Goal: Transaction & Acquisition: Purchase product/service

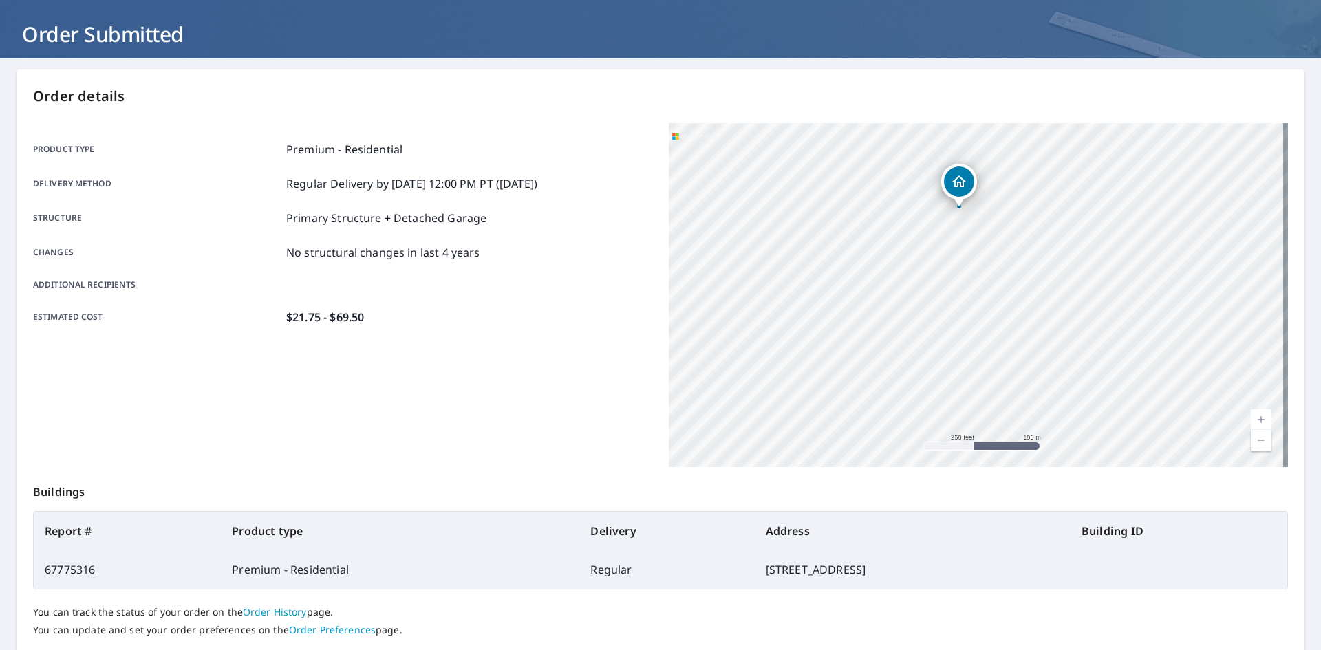
scroll to position [160, 0]
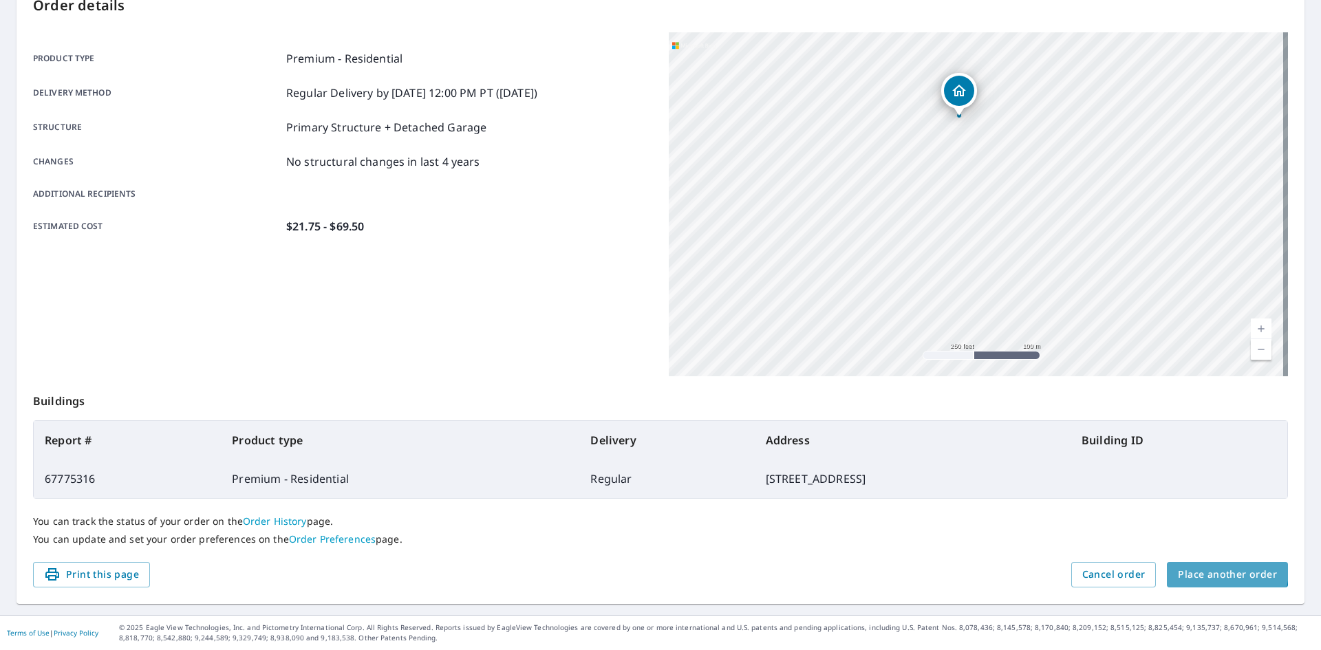
click at [1216, 571] on span "Place another order" at bounding box center [1227, 574] width 99 height 17
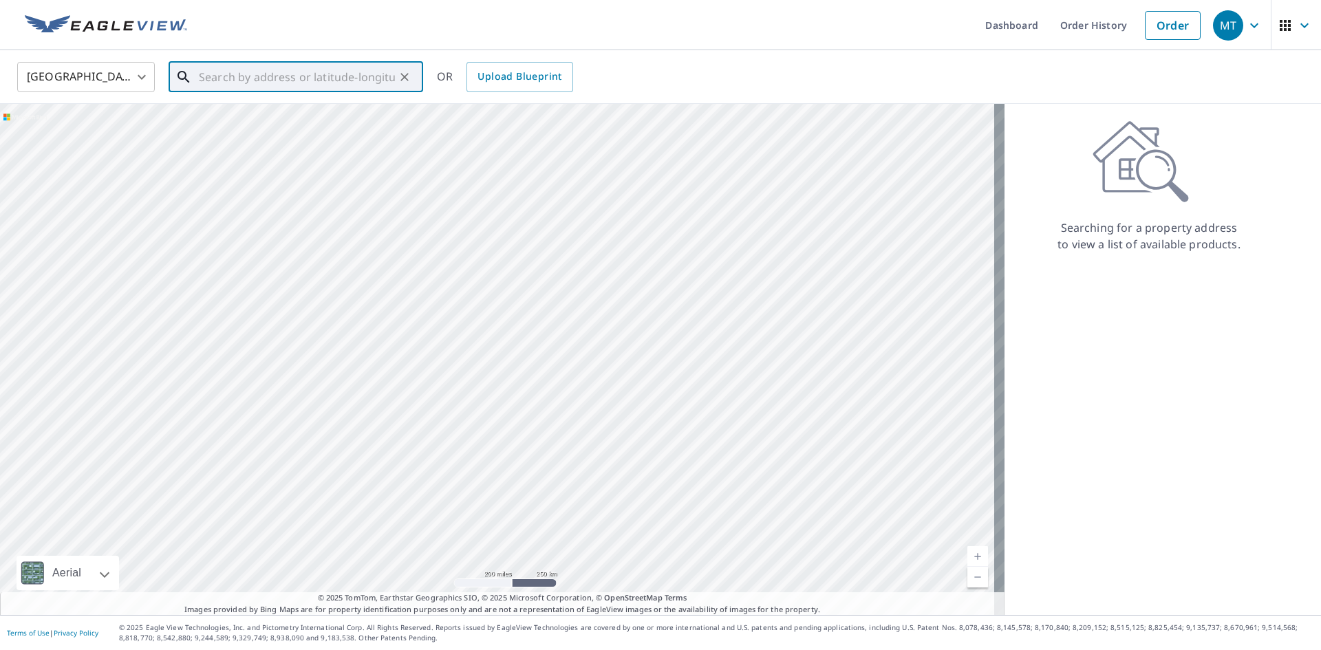
click at [256, 78] on input "text" at bounding box center [297, 77] width 196 height 39
click at [255, 127] on p "[GEOGRAPHIC_DATA], [GEOGRAPHIC_DATA] 14892" at bounding box center [304, 139] width 216 height 28
type input "[STREET_ADDRESS]"
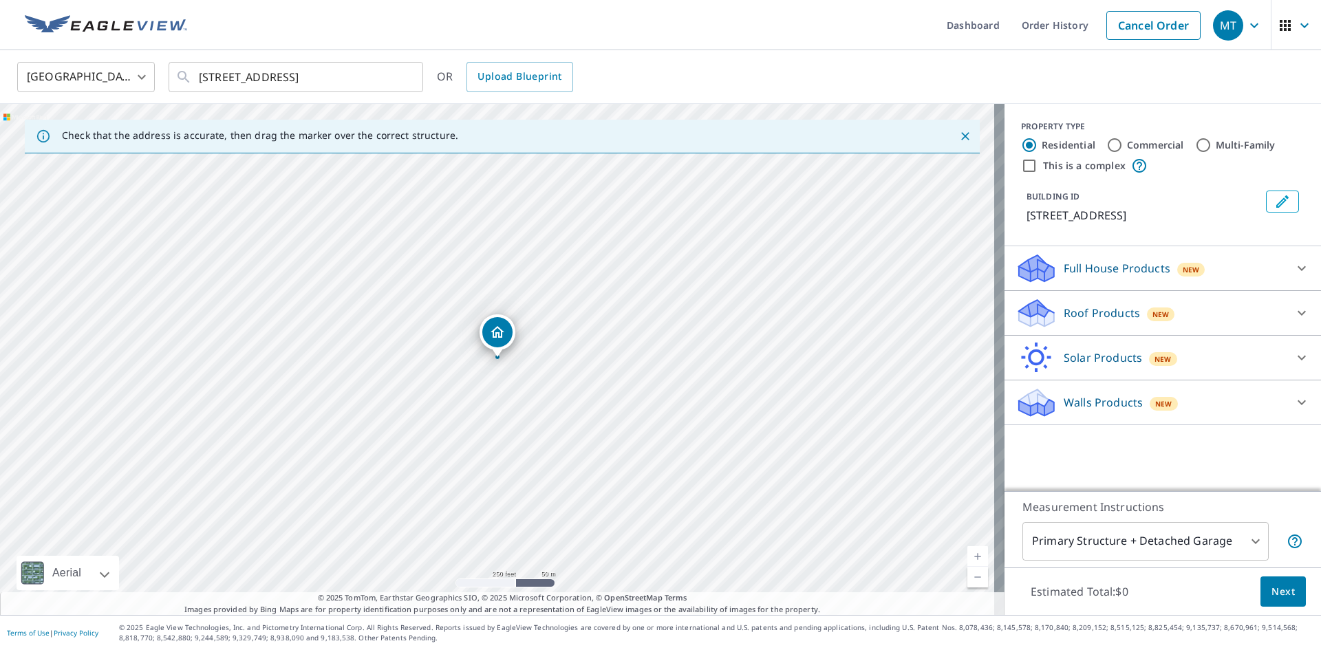
click at [1019, 308] on icon at bounding box center [1036, 308] width 35 height 17
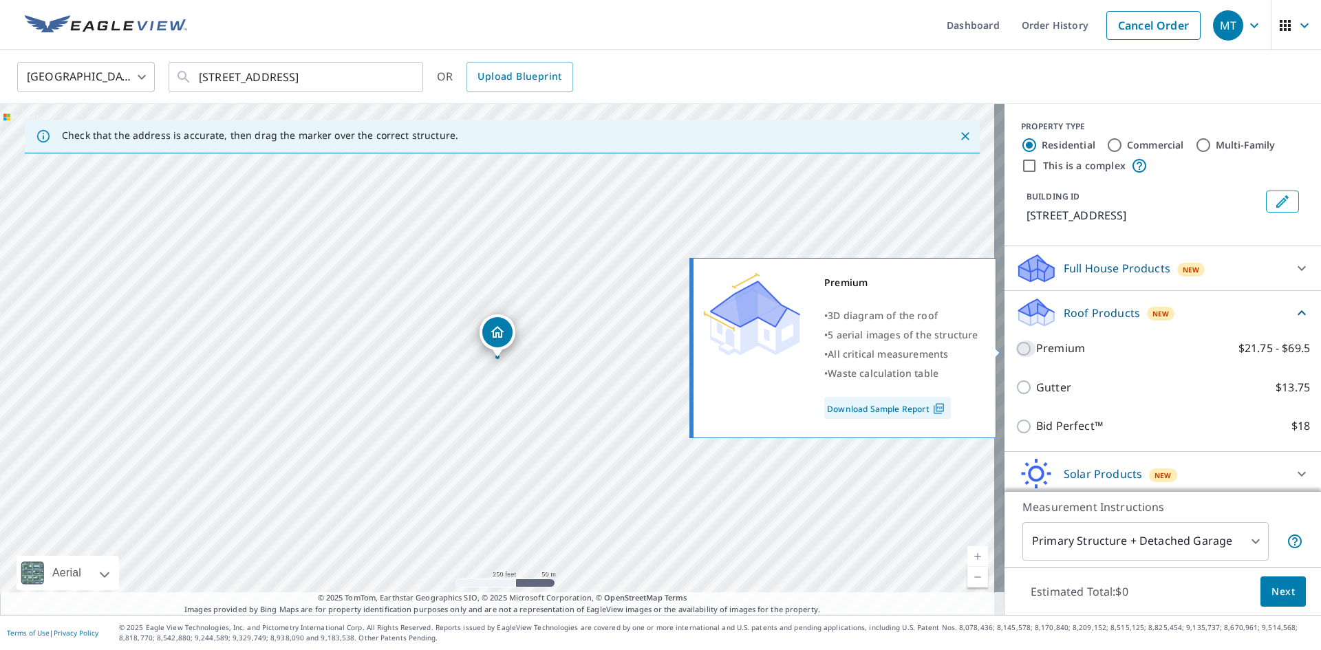
click at [1016, 349] on input "Premium $21.75 - $69.5" at bounding box center [1026, 349] width 21 height 17
checkbox input "true"
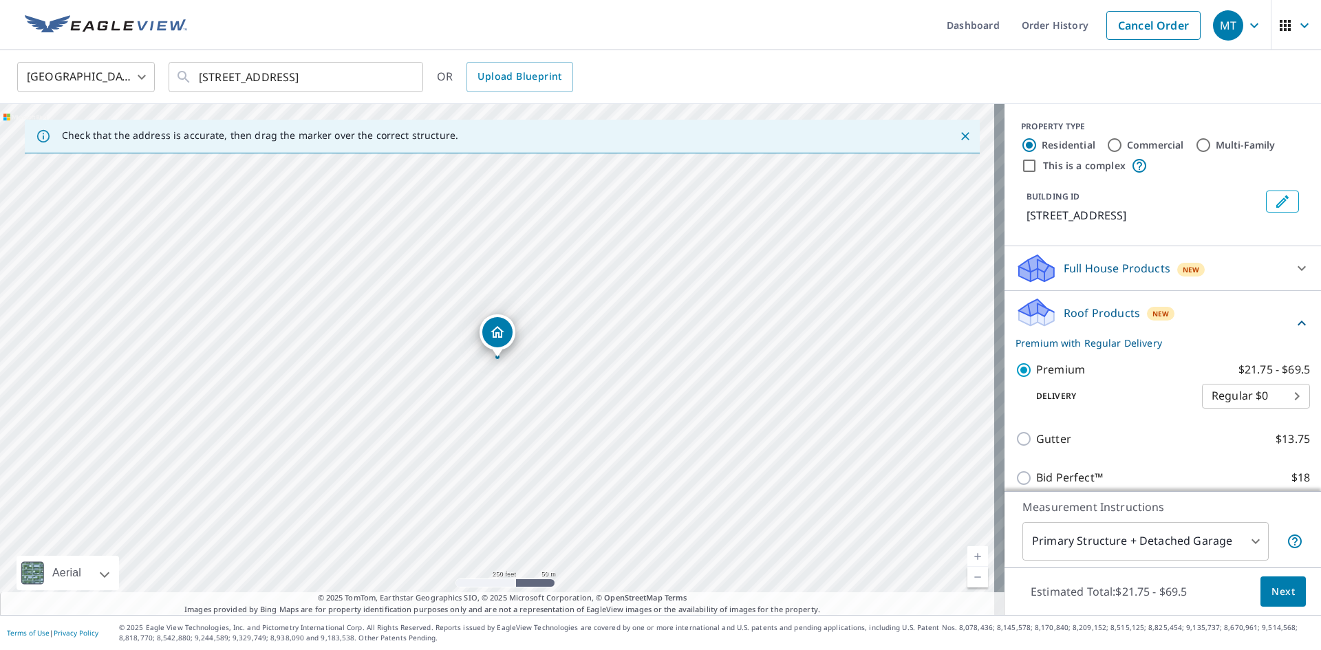
click at [1279, 596] on span "Next" at bounding box center [1283, 592] width 23 height 17
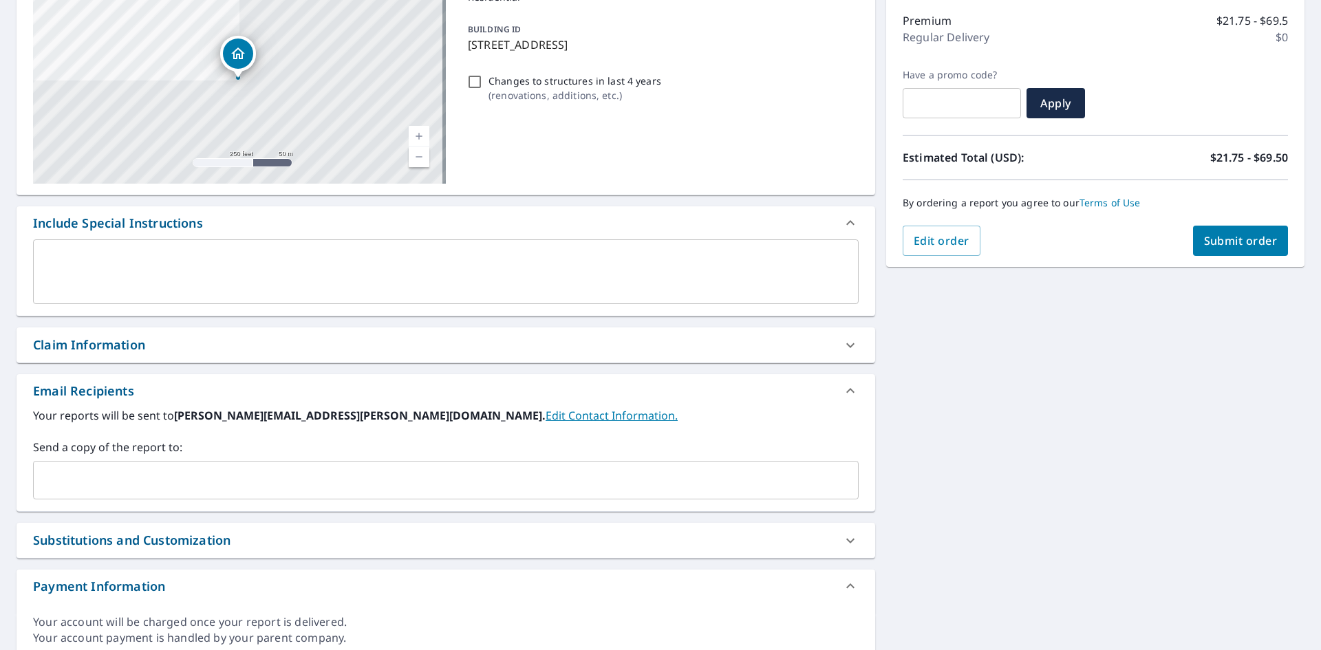
scroll to position [206, 0]
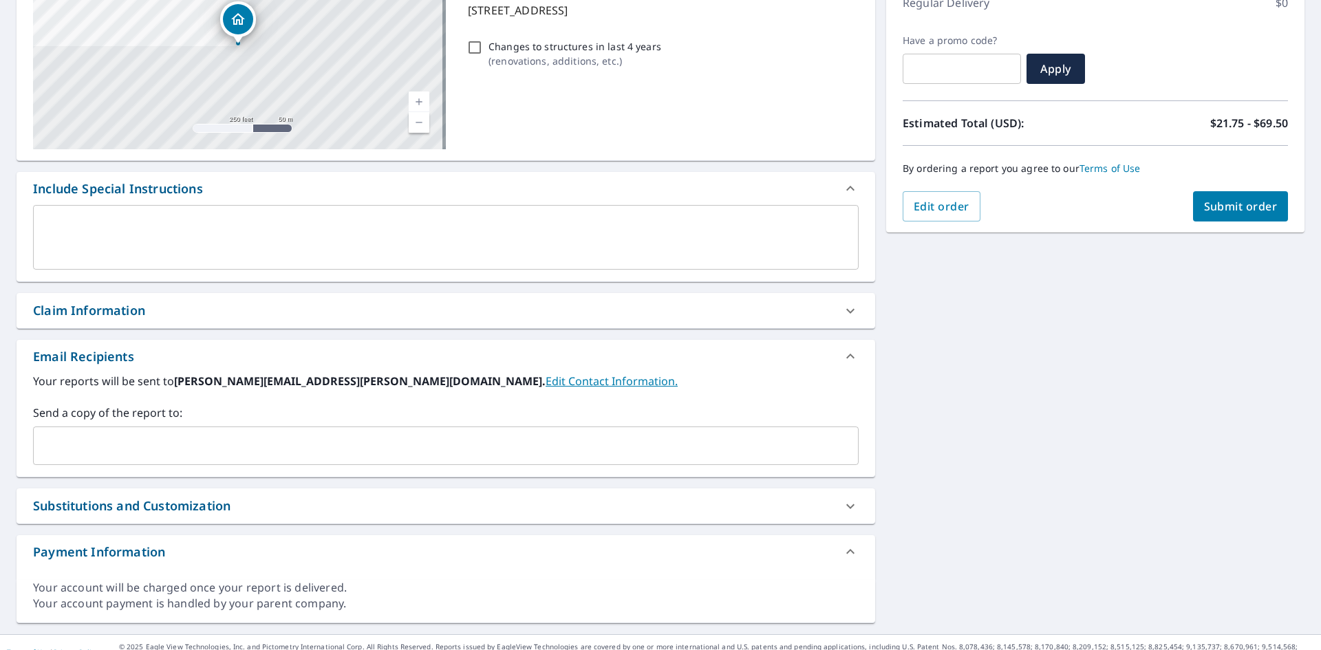
click at [54, 309] on div "Claim Information" at bounding box center [89, 310] width 112 height 19
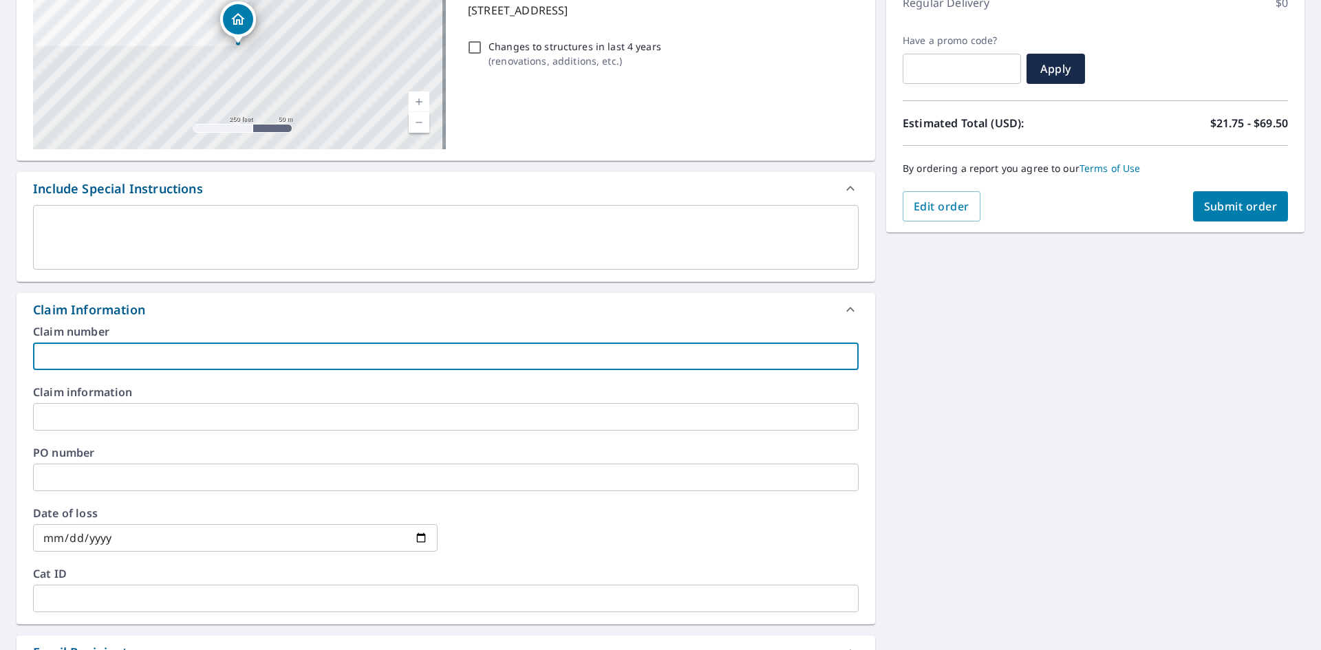
click at [72, 365] on input "text" at bounding box center [446, 357] width 826 height 28
type input "R051"
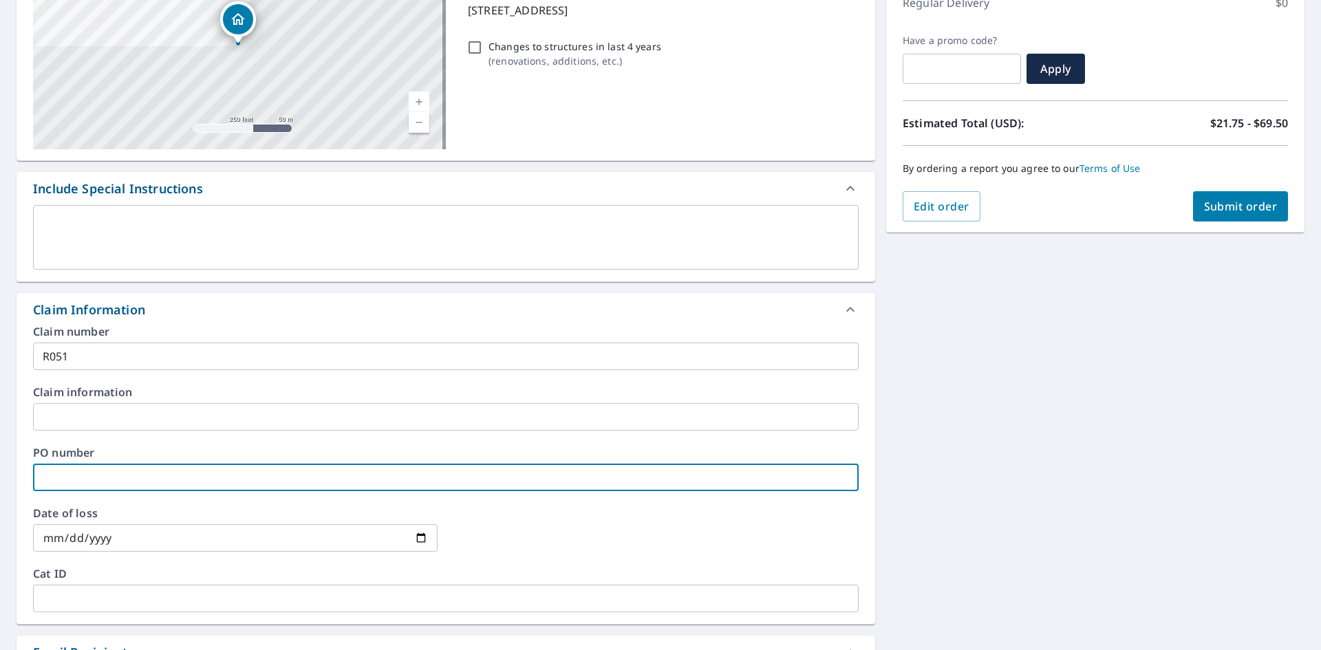
click at [62, 476] on input "text" at bounding box center [446, 478] width 826 height 28
type input "R051"
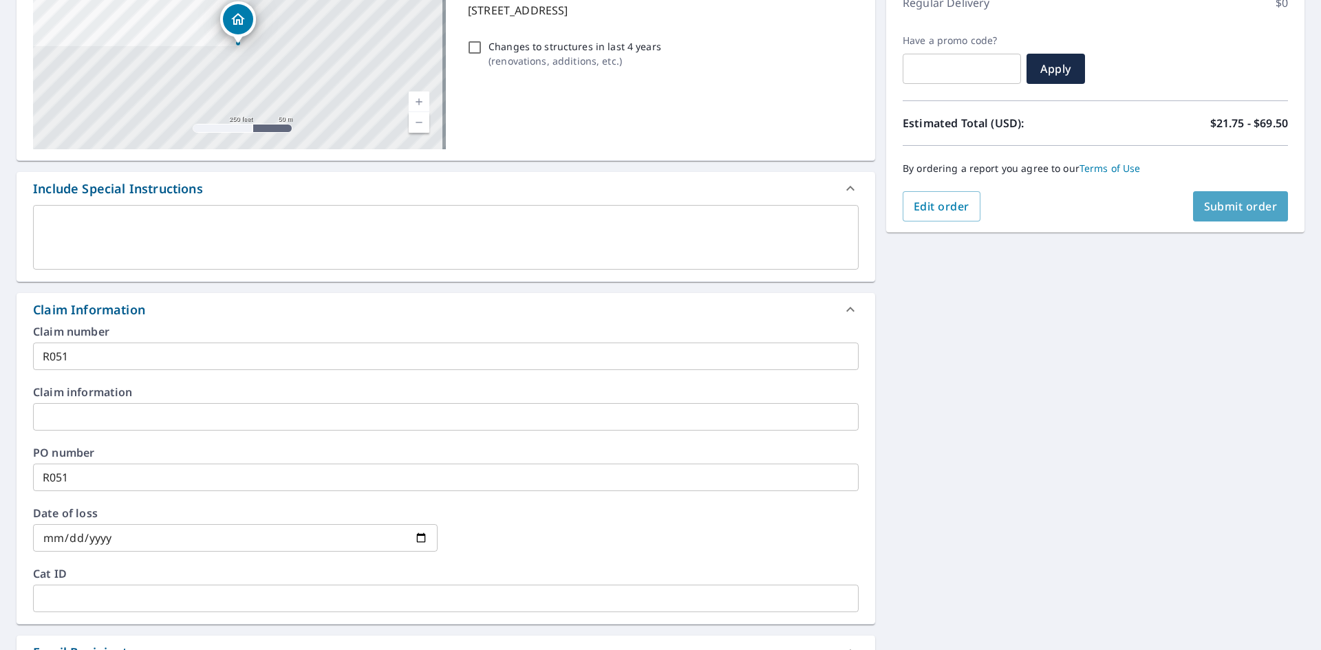
click at [1226, 204] on span "Submit order" at bounding box center [1241, 206] width 74 height 15
